Goal: Navigation & Orientation: Find specific page/section

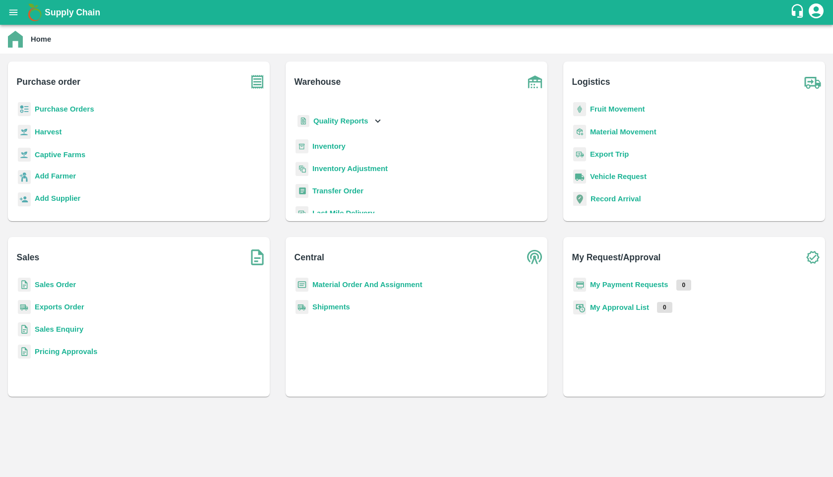
scroll to position [28, 0]
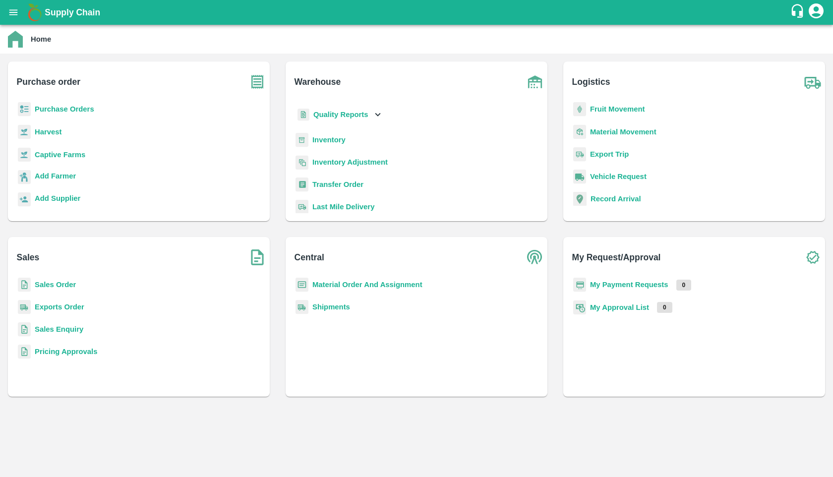
click at [334, 140] on b "Inventory" at bounding box center [328, 140] width 33 height 8
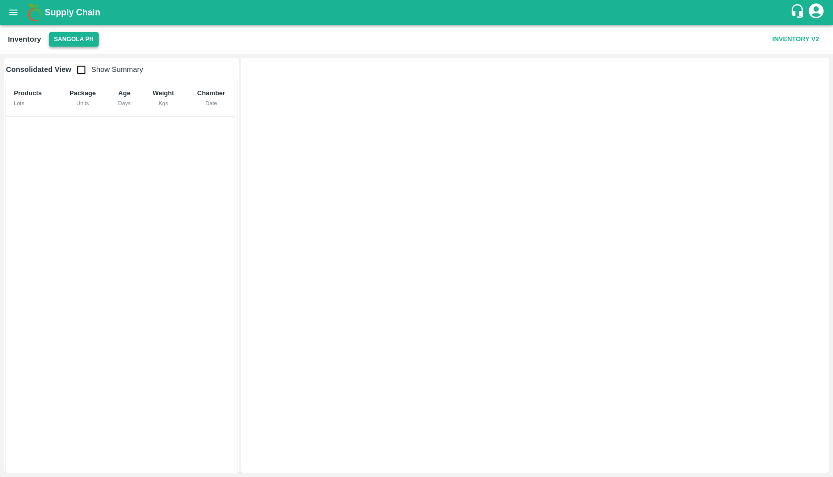
click at [78, 36] on button "Sangola PH" at bounding box center [74, 39] width 50 height 14
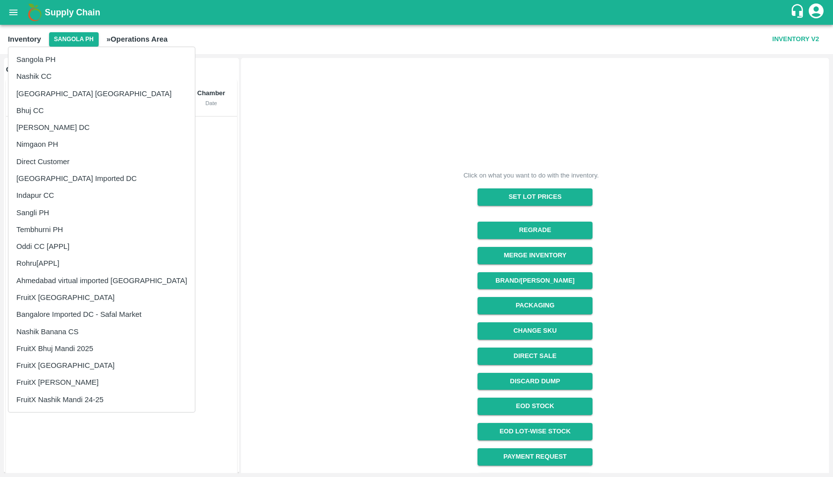
click at [717, 56] on div at bounding box center [416, 238] width 833 height 477
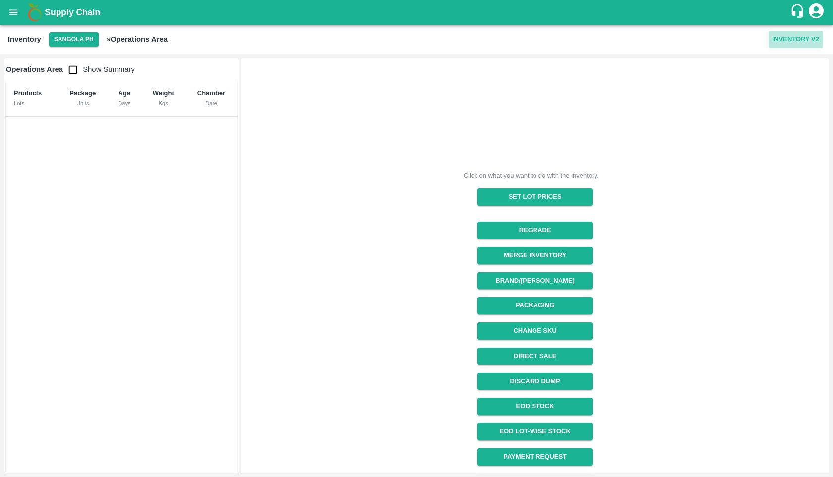
click at [800, 42] on button "Inventory V2" at bounding box center [796, 39] width 55 height 17
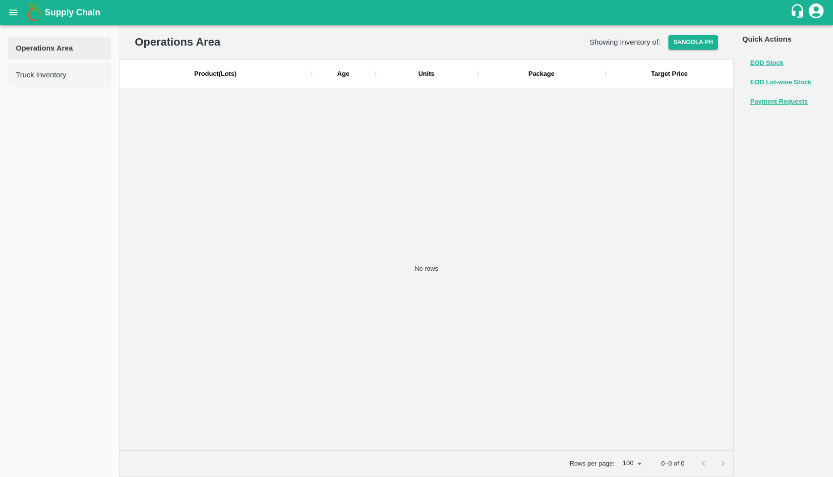
click at [91, 80] on li "Truck Inventory" at bounding box center [59, 74] width 103 height 23
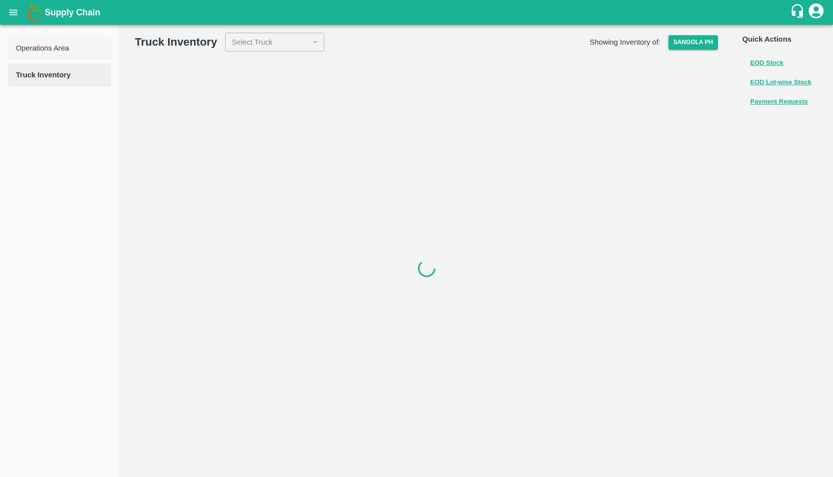
click at [84, 56] on li "Operations Area" at bounding box center [59, 48] width 103 height 23
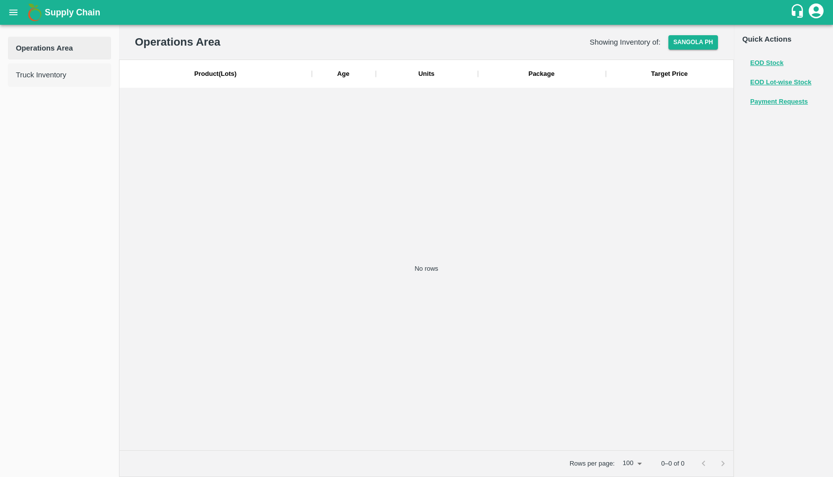
click at [80, 79] on span "Truck Inventory" at bounding box center [59, 74] width 87 height 11
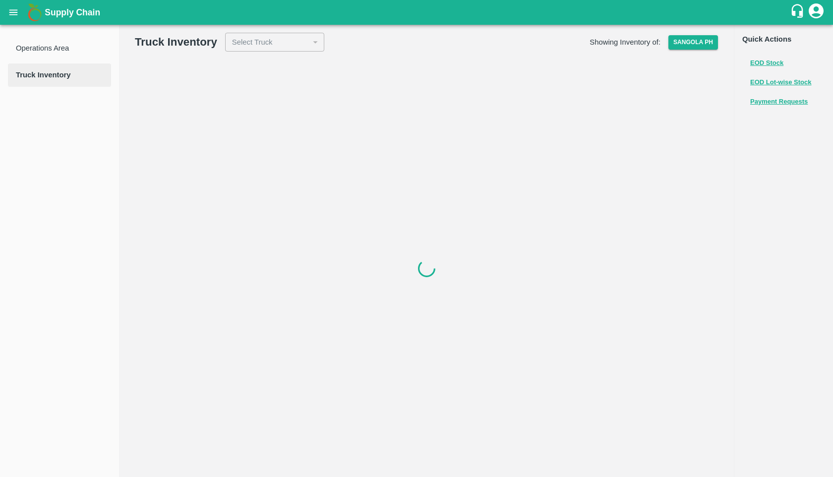
click at [33, 19] on img at bounding box center [35, 12] width 20 height 20
click at [62, 13] on b "Supply Chain" at bounding box center [73, 12] width 56 height 10
